Goal: Task Accomplishment & Management: Manage account settings

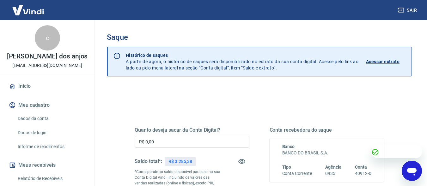
click at [179, 141] on input "R$ 0,00" at bounding box center [192, 142] width 115 height 12
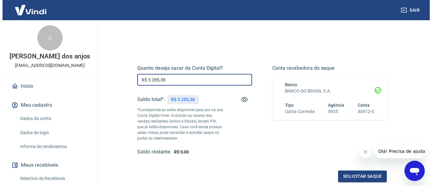
scroll to position [95, 0]
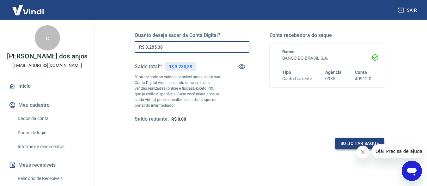
type input "R$ 3.285,38"
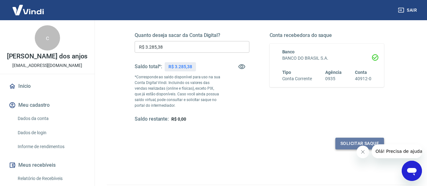
click at [337, 143] on button "Solicitar saque" at bounding box center [359, 144] width 49 height 12
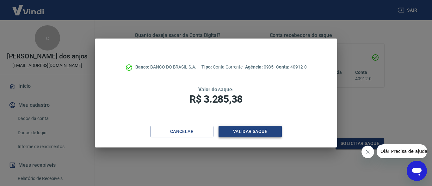
click at [235, 129] on button "Validar saque" at bounding box center [249, 132] width 63 height 12
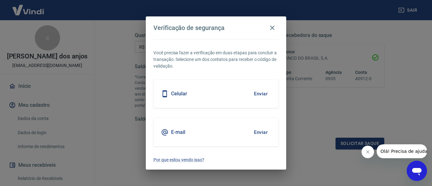
click at [260, 132] on button "Enviar" at bounding box center [260, 132] width 21 height 13
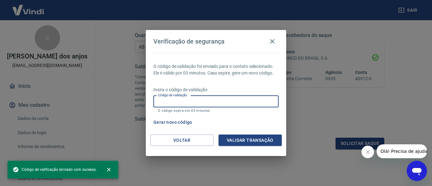
click at [188, 102] on input "Código de validação" at bounding box center [215, 102] width 125 height 12
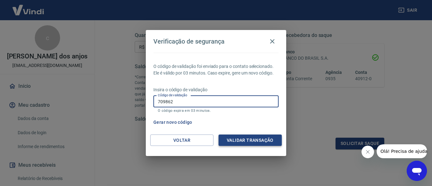
type input "709862"
click at [242, 139] on button "Validar transação" at bounding box center [249, 141] width 63 height 12
